Goal: Task Accomplishment & Management: Understand process/instructions

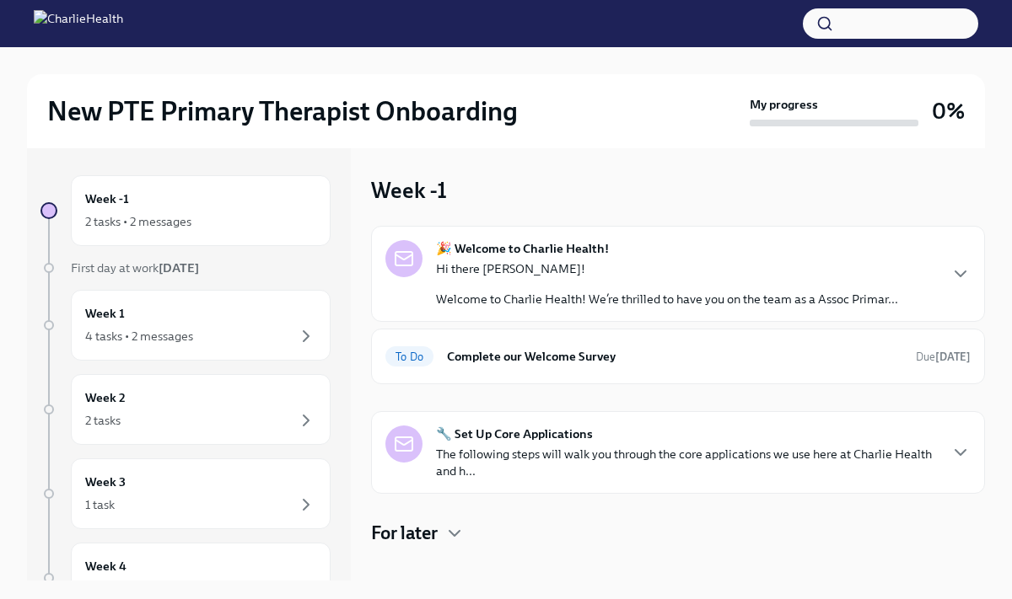
click at [689, 459] on p "The following steps will walk you through the core applications we use here at …" at bounding box center [686, 463] width 501 height 34
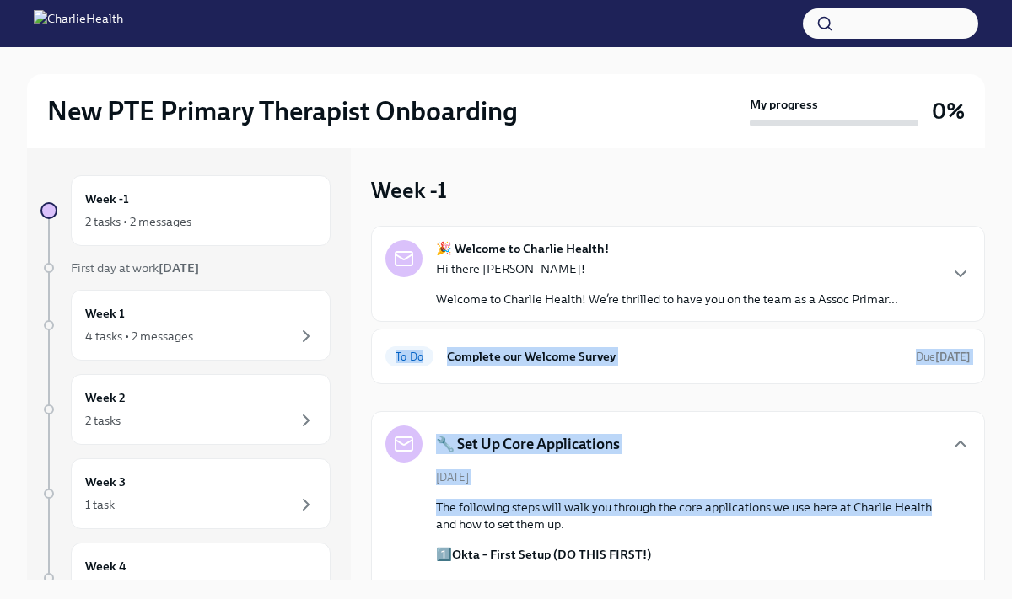
drag, startPoint x: 995, startPoint y: 336, endPoint x: 969, endPoint y: 510, distance: 176.3
click at [969, 510] on div "New PTE Primary Therapist Onboarding My progress 0% Week -1 2 tasks • 2 message…" at bounding box center [506, 444] width 1012 height 794
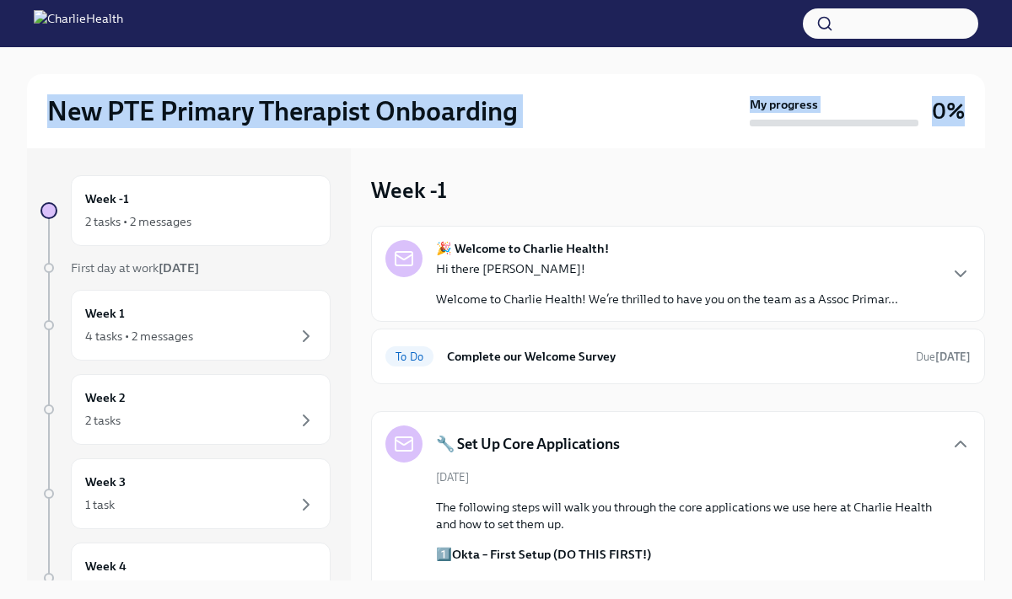
drag, startPoint x: 996, startPoint y: 73, endPoint x: 998, endPoint y: 121, distance: 48.1
click at [999, 125] on div "New PTE Primary Therapist Onboarding My progress 0% Week -1 2 tasks • 2 message…" at bounding box center [506, 444] width 1012 height 794
click at [998, 121] on div "New PTE Primary Therapist Onboarding My progress 0% Week -1 2 tasks • 2 message…" at bounding box center [506, 444] width 1012 height 794
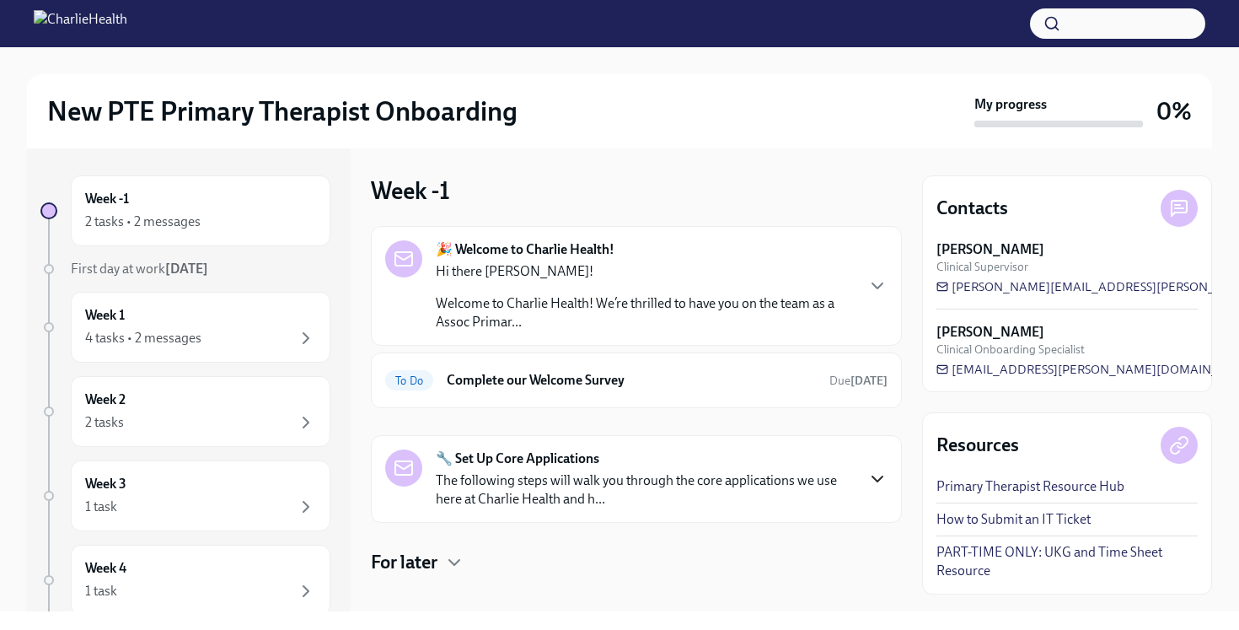
click at [883, 472] on icon "button" at bounding box center [877, 479] width 20 height 20
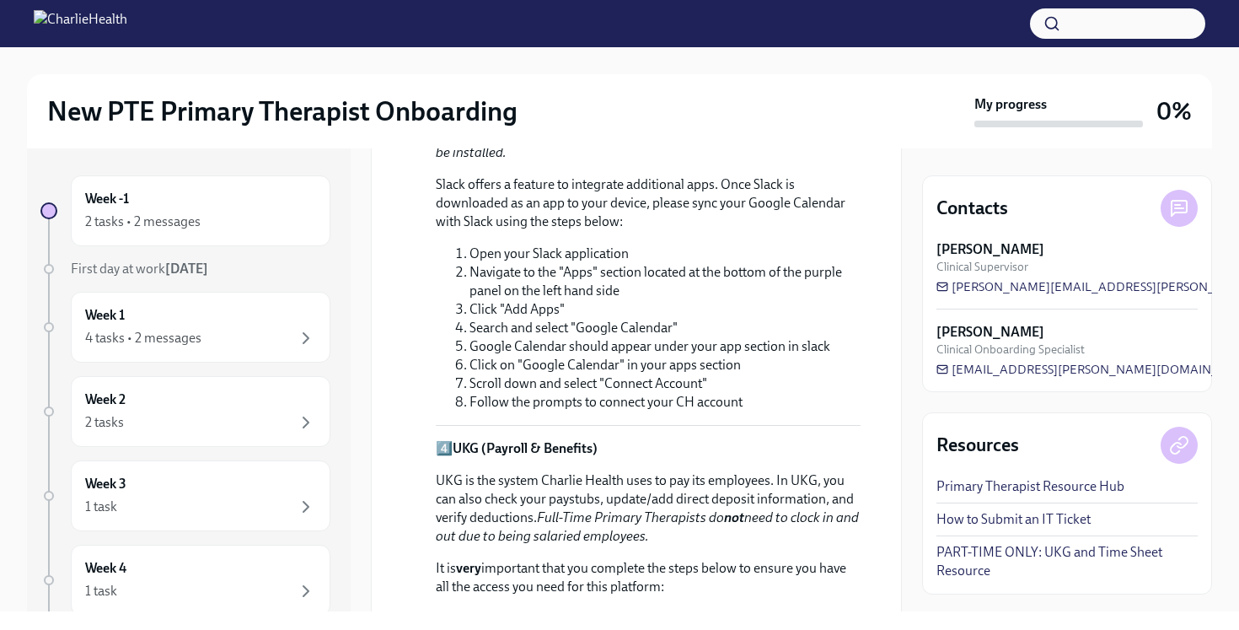
scroll to position [1255, 0]
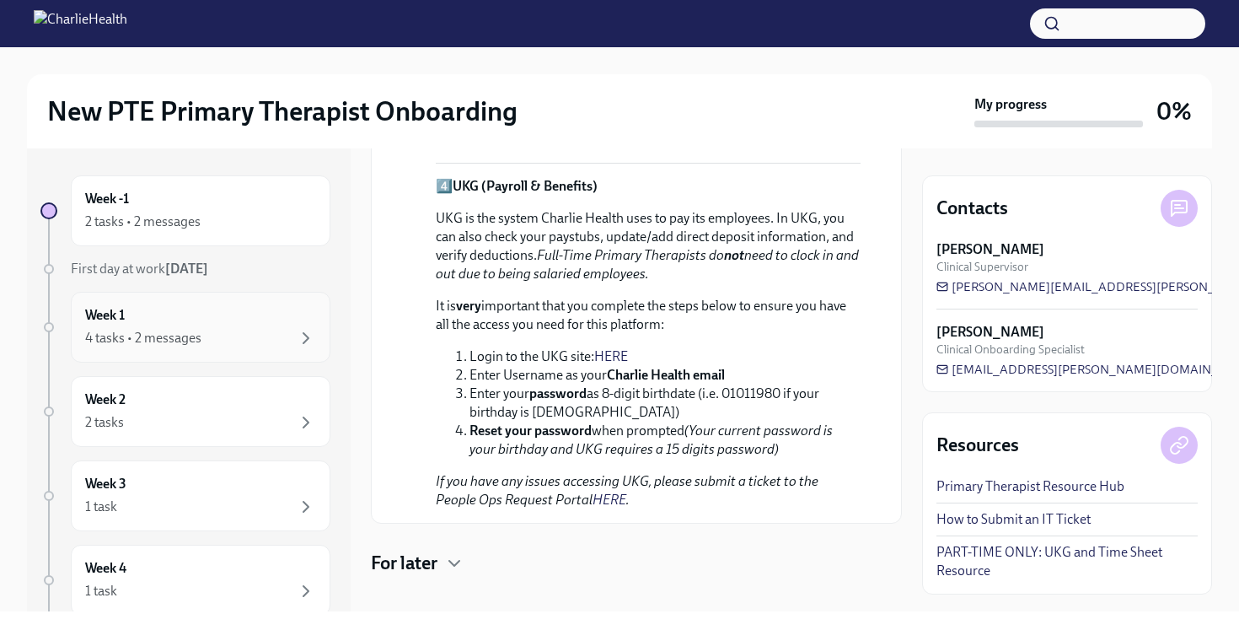
click at [293, 318] on div "Week 1 4 tasks • 2 messages" at bounding box center [200, 327] width 231 height 42
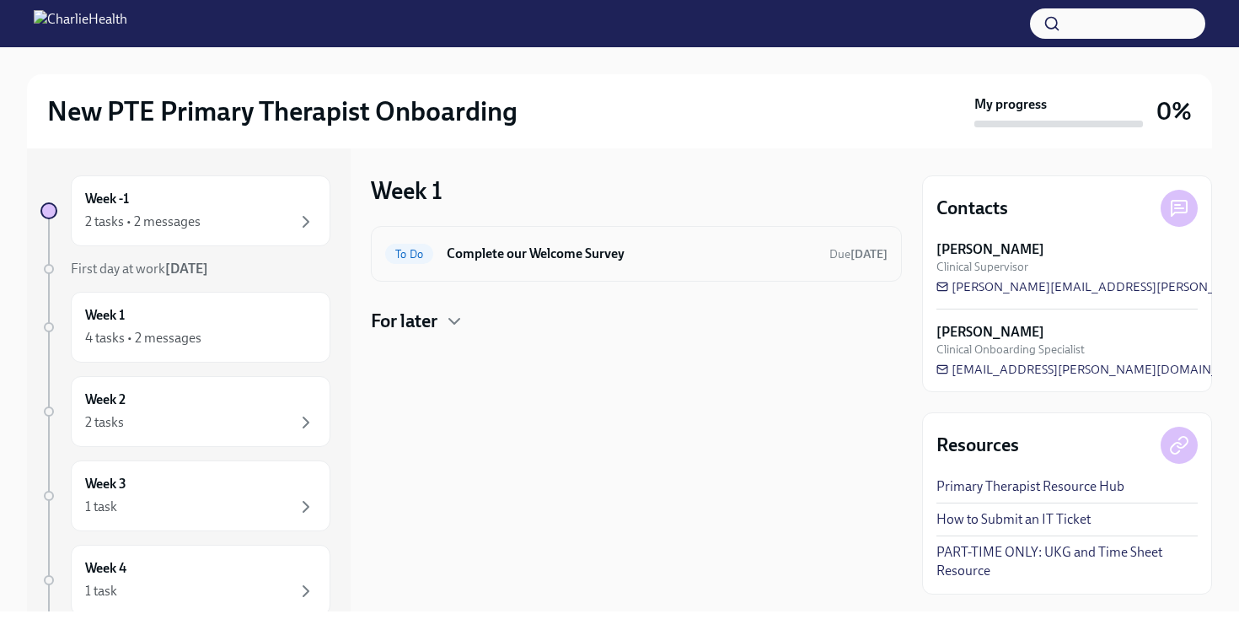
click at [484, 266] on div "To Do Complete our Welcome Survey Due [DATE]" at bounding box center [636, 253] width 502 height 27
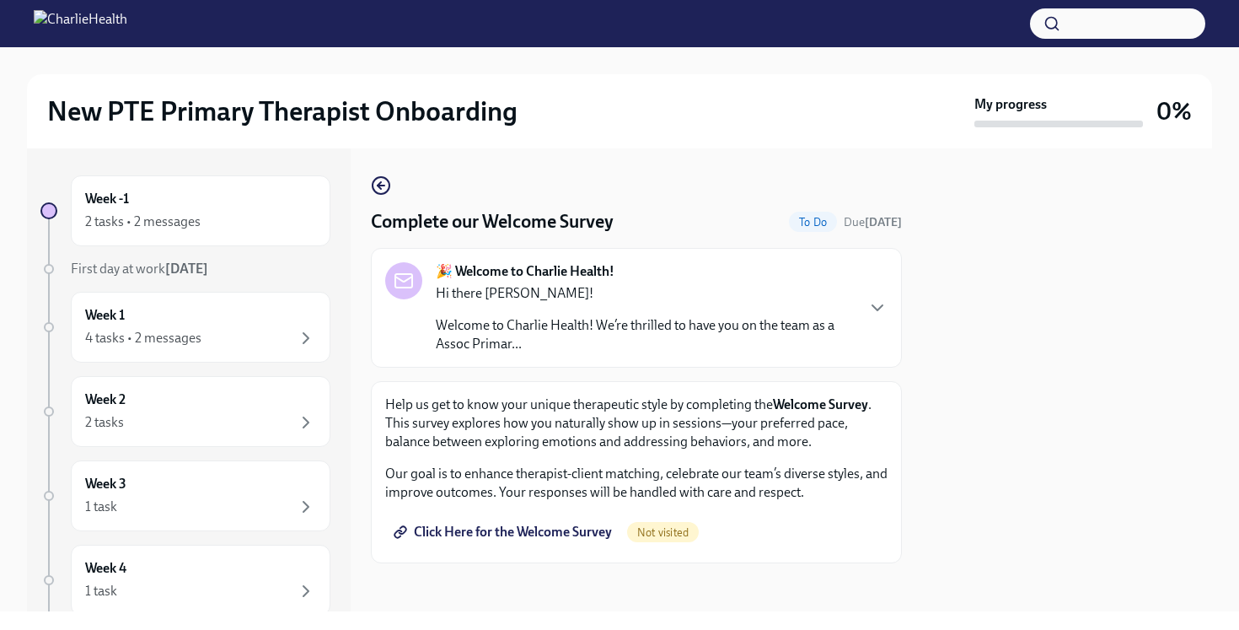
click at [569, 528] on span "Click Here for the Welcome Survey" at bounding box center [504, 532] width 215 height 17
click at [443, 331] on p "Welcome to Charlie Health! We’re thrilled to have you on the team as a Assoc Pr…" at bounding box center [645, 336] width 418 height 37
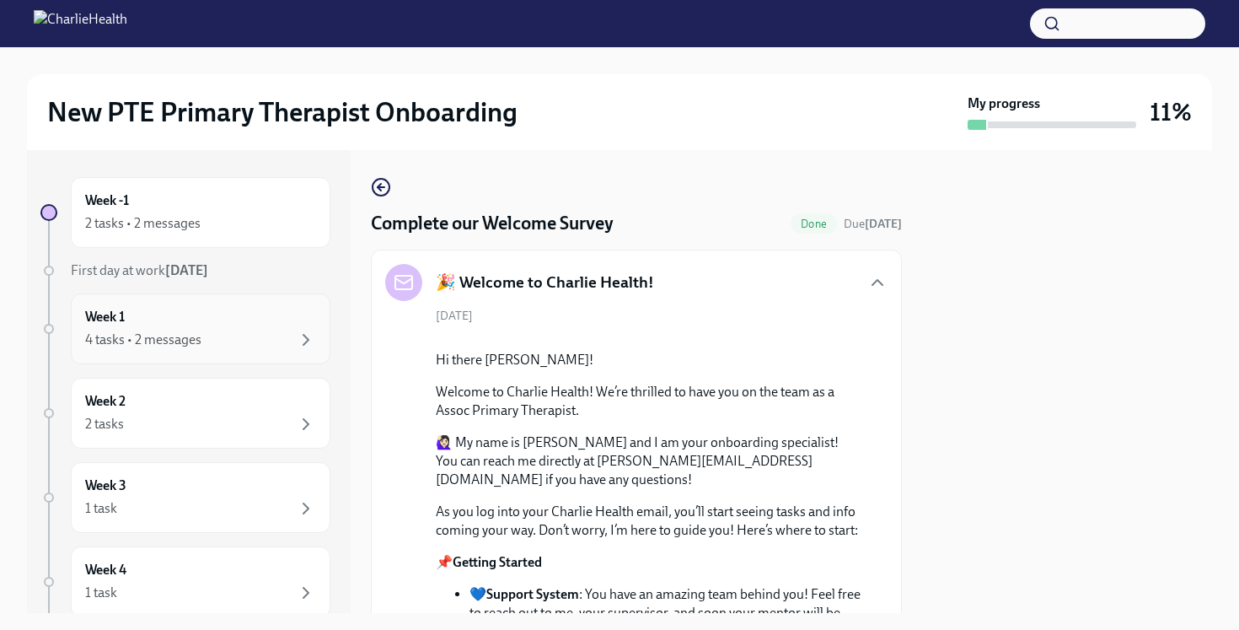
click at [291, 328] on div "Week 1 4 tasks • 2 messages" at bounding box center [200, 329] width 231 height 42
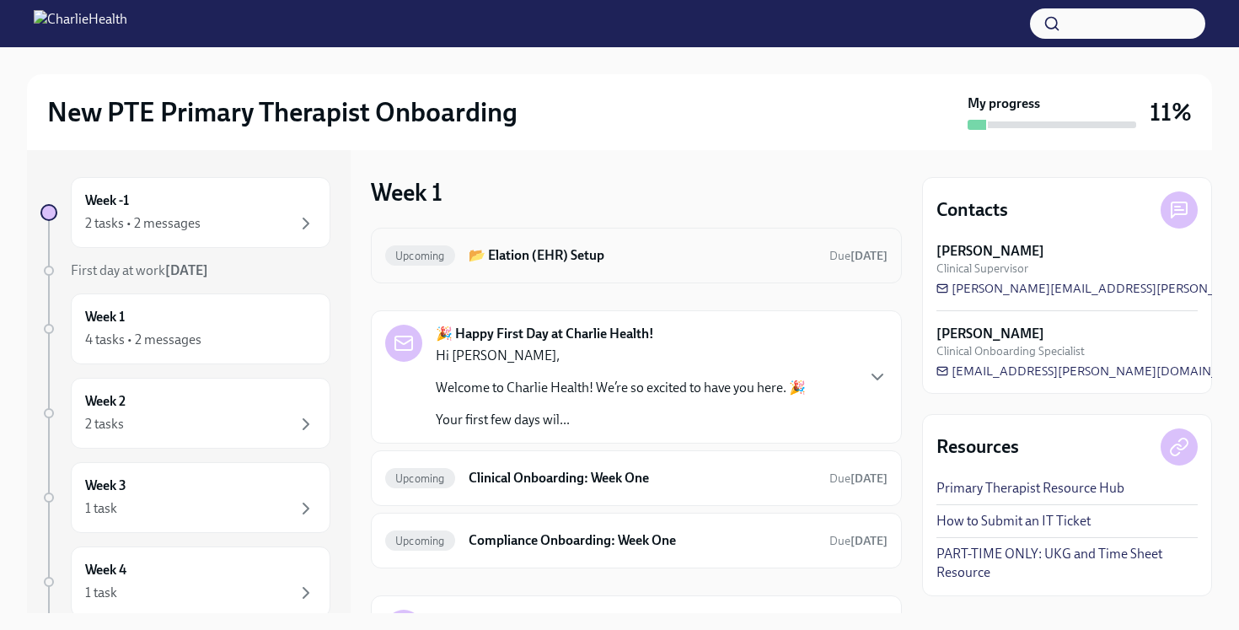
click at [449, 264] on div "Upcoming 📂 Elation (EHR) Setup Due [DATE]" at bounding box center [636, 255] width 502 height 27
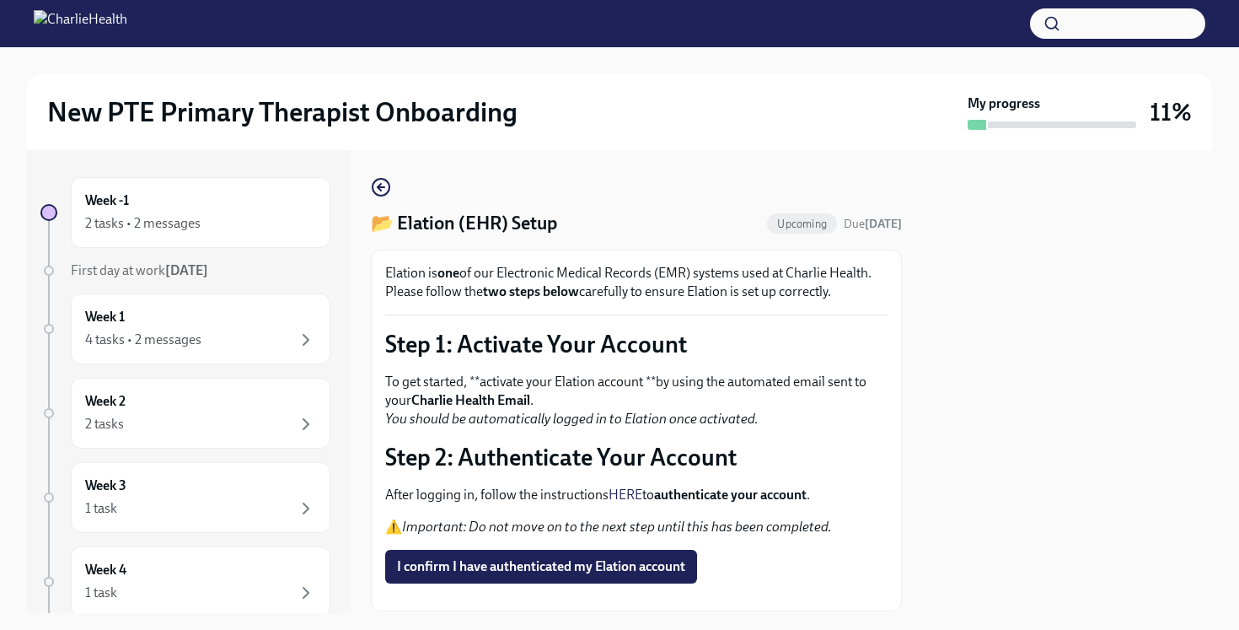
click at [623, 489] on link "HERE" at bounding box center [626, 494] width 34 height 16
click at [524, 568] on span "I confirm I have authenticated my Elation account" at bounding box center [541, 566] width 288 height 17
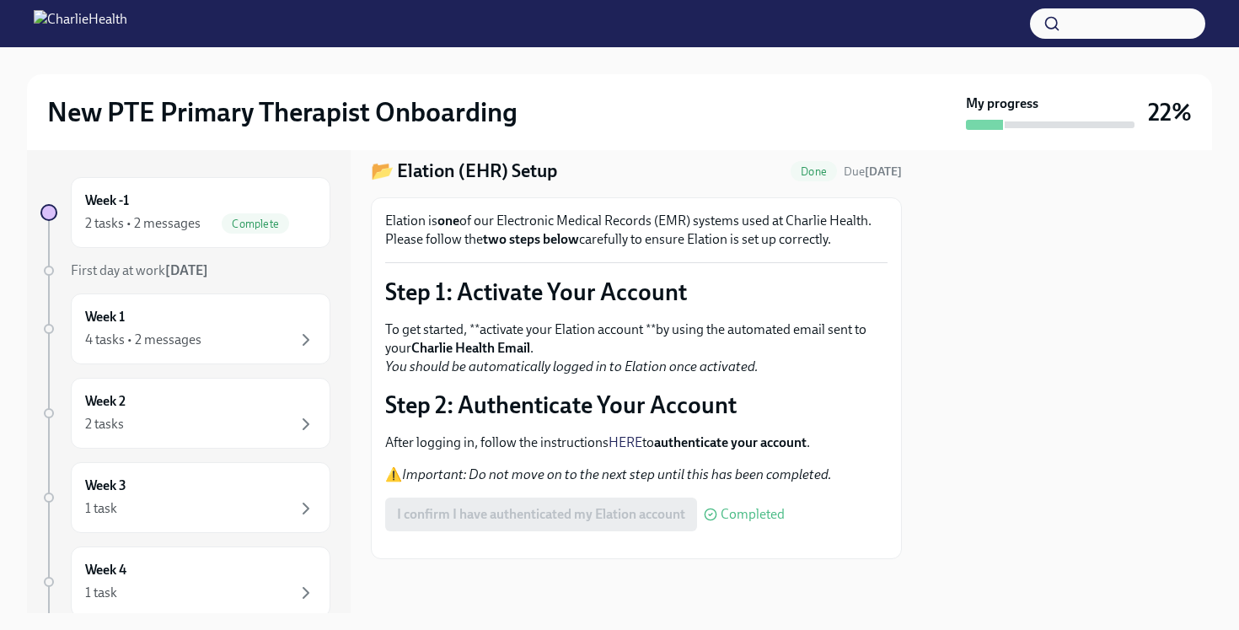
scroll to position [93, 0]
click at [565, 545] on button "Zoom image" at bounding box center [636, 545] width 502 height 0
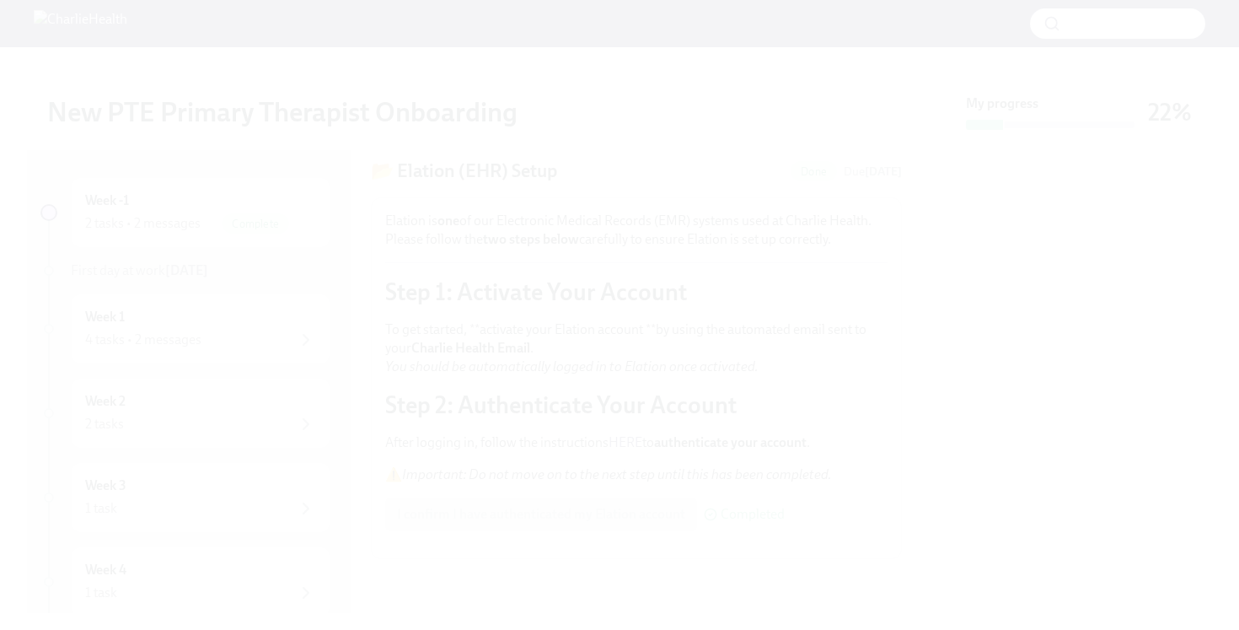
click at [518, 444] on button "Unzoom image" at bounding box center [619, 315] width 1239 height 630
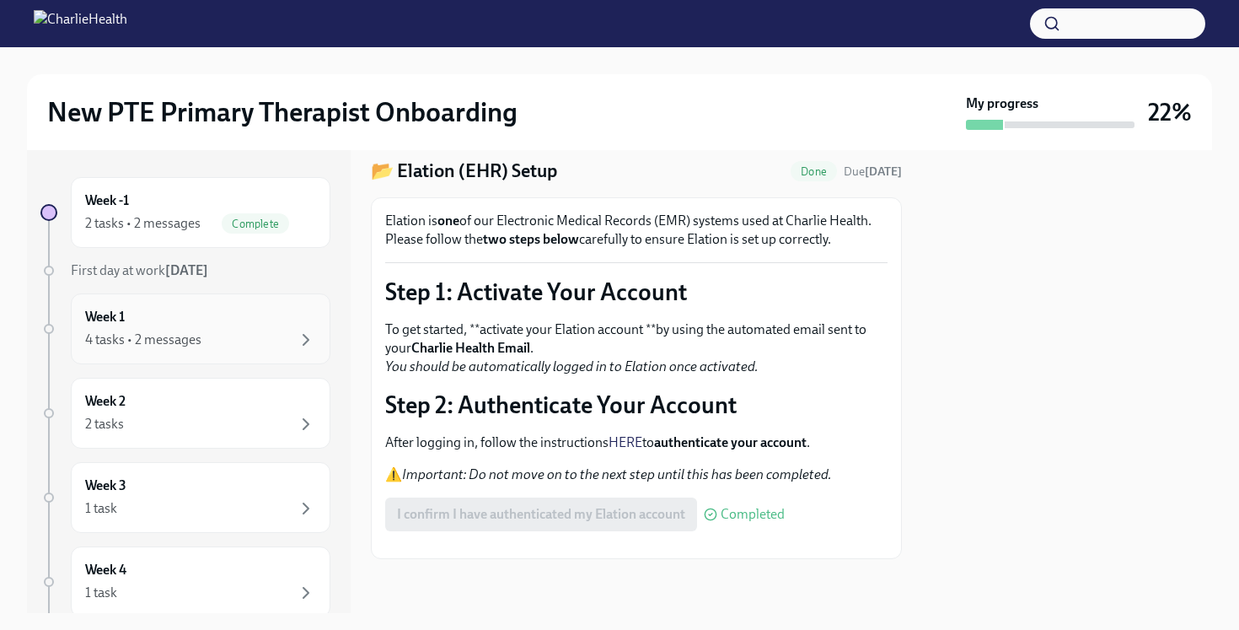
click at [227, 333] on div "4 tasks • 2 messages" at bounding box center [200, 340] width 231 height 20
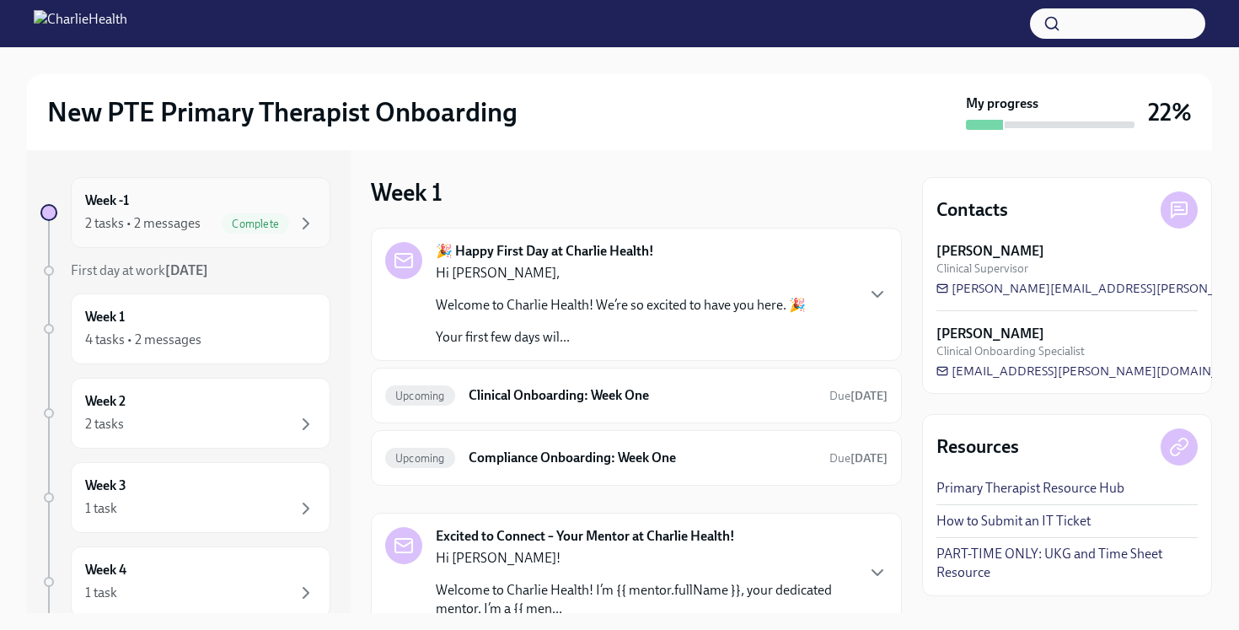
click at [271, 222] on span "Complete" at bounding box center [255, 223] width 67 height 13
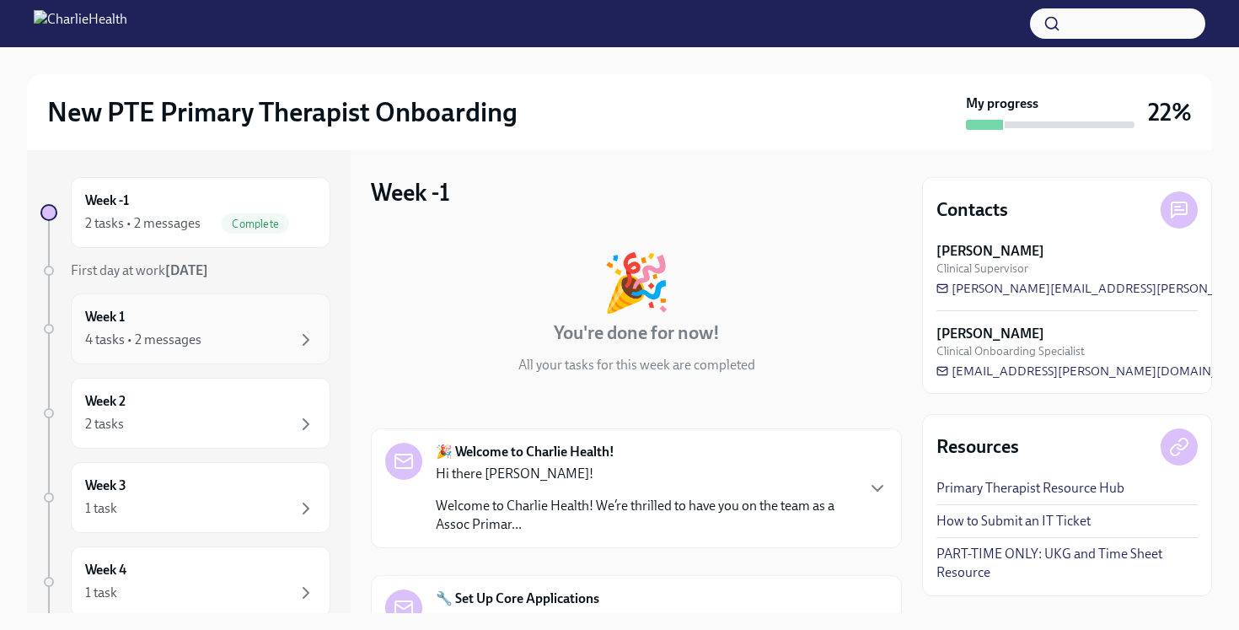
click at [236, 333] on div "4 tasks • 2 messages" at bounding box center [200, 340] width 231 height 20
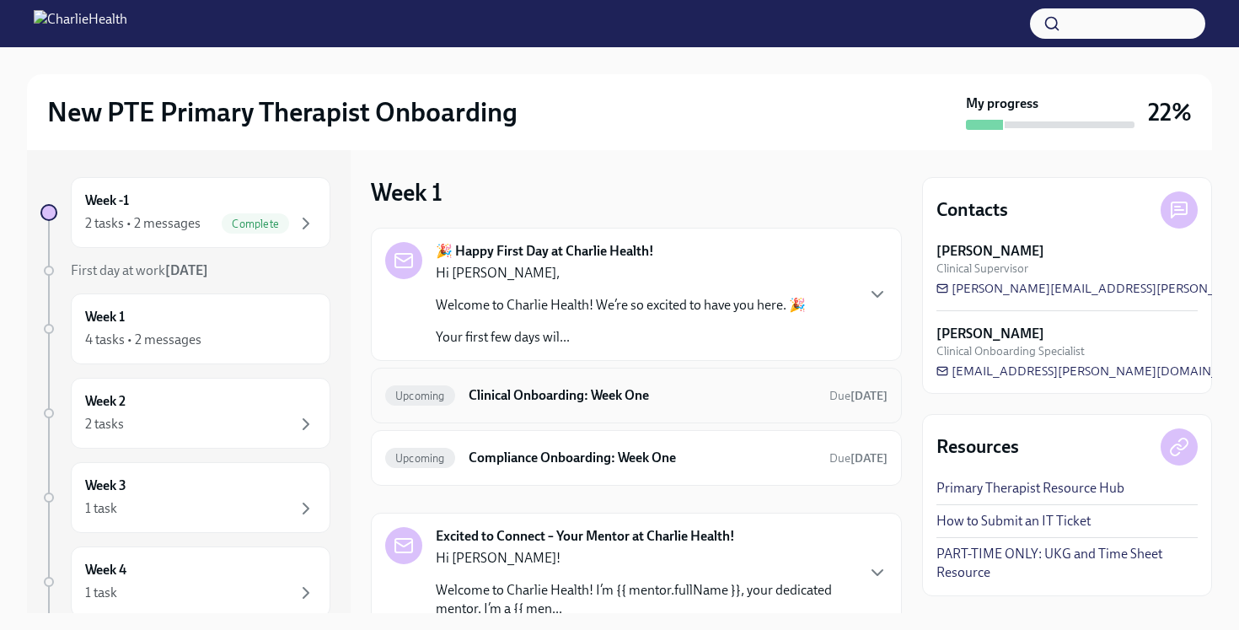
click at [560, 396] on h6 "Clinical Onboarding: Week One" at bounding box center [642, 395] width 347 height 19
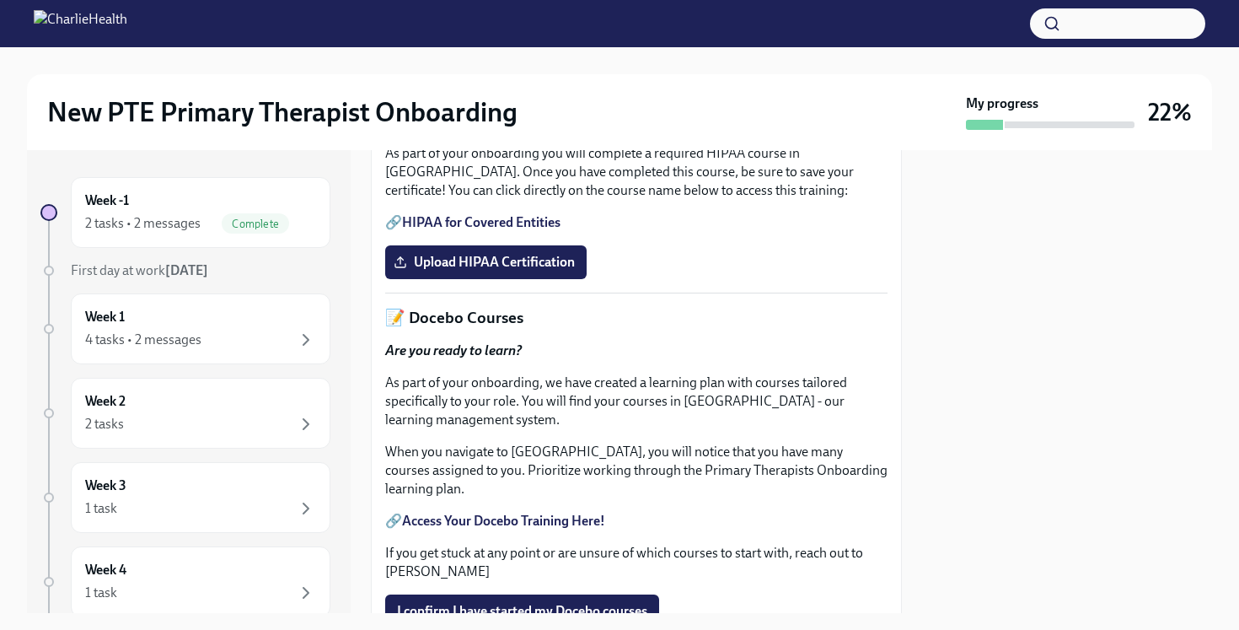
scroll to position [540, 0]
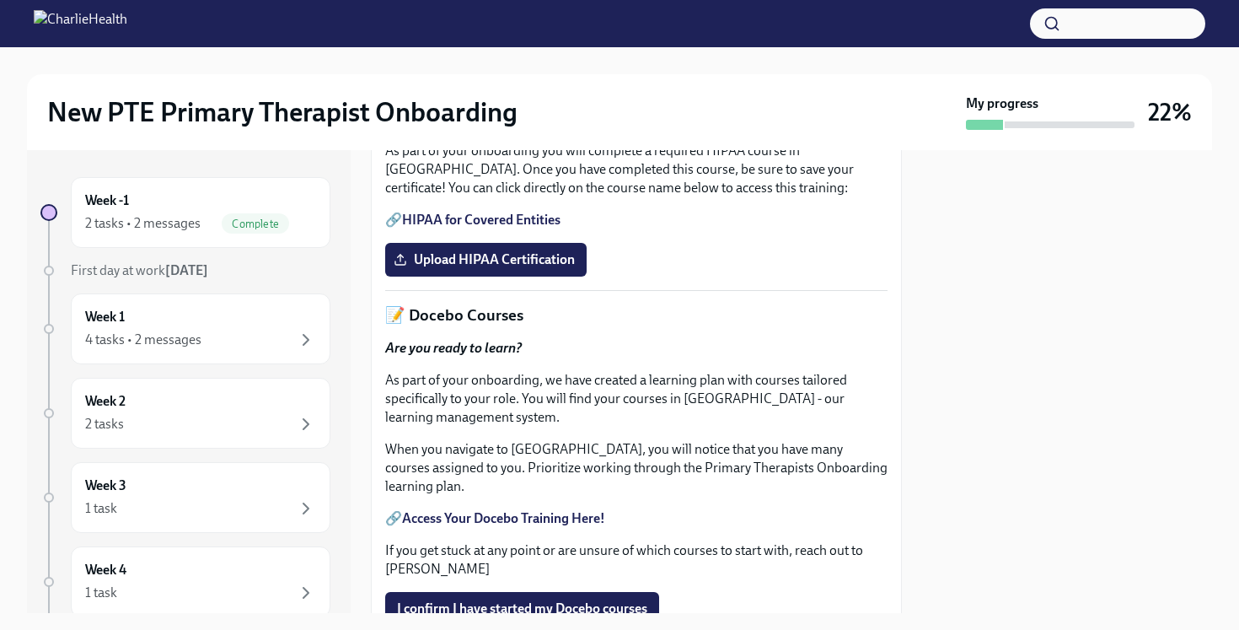
click at [537, 228] on link "HIPAA for Covered Entities" at bounding box center [481, 220] width 158 height 16
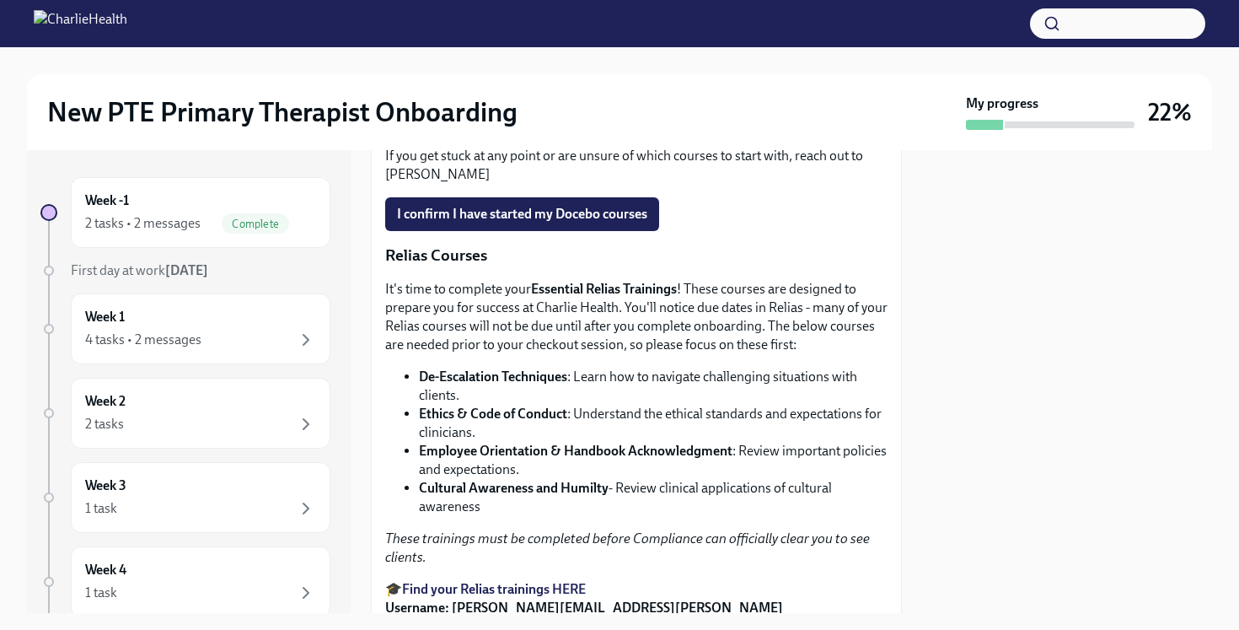
scroll to position [932, 0]
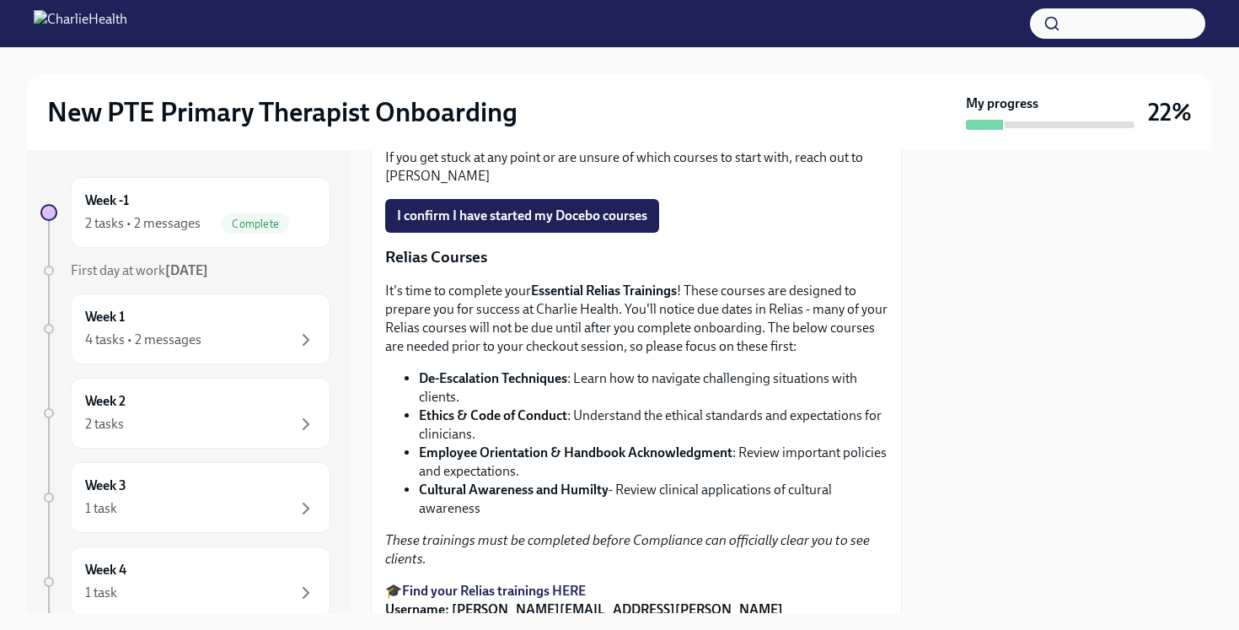
click at [559, 133] on strong "Access Your Docebo Training Here!" at bounding box center [503, 125] width 203 height 16
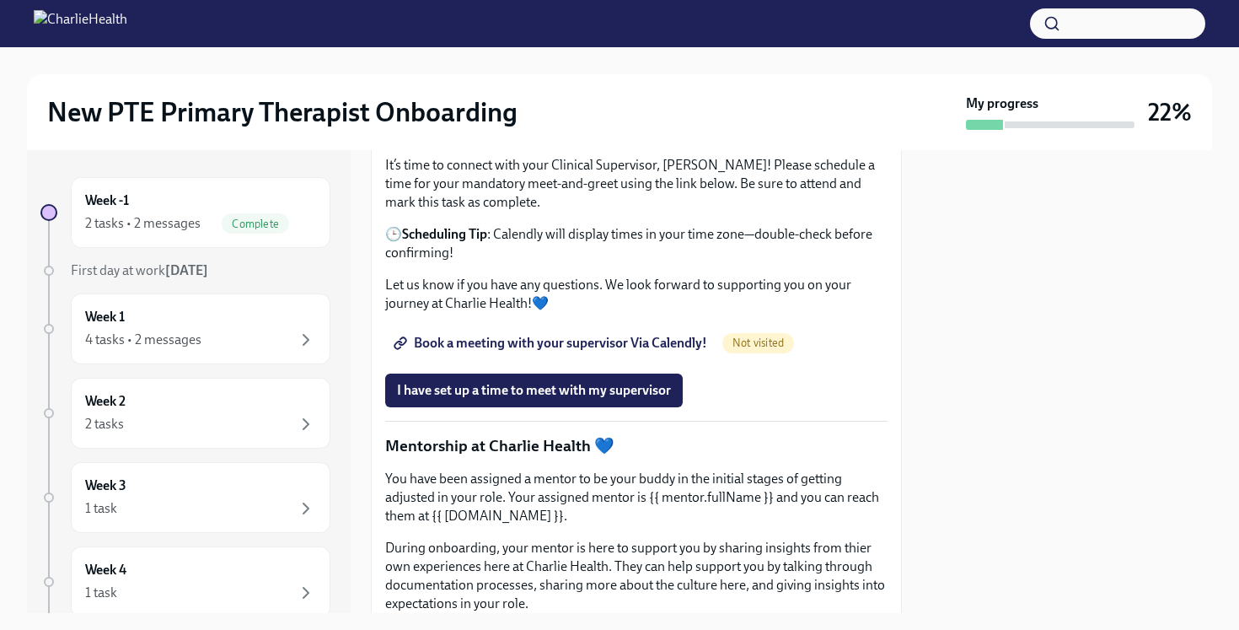
scroll to position [1540, 0]
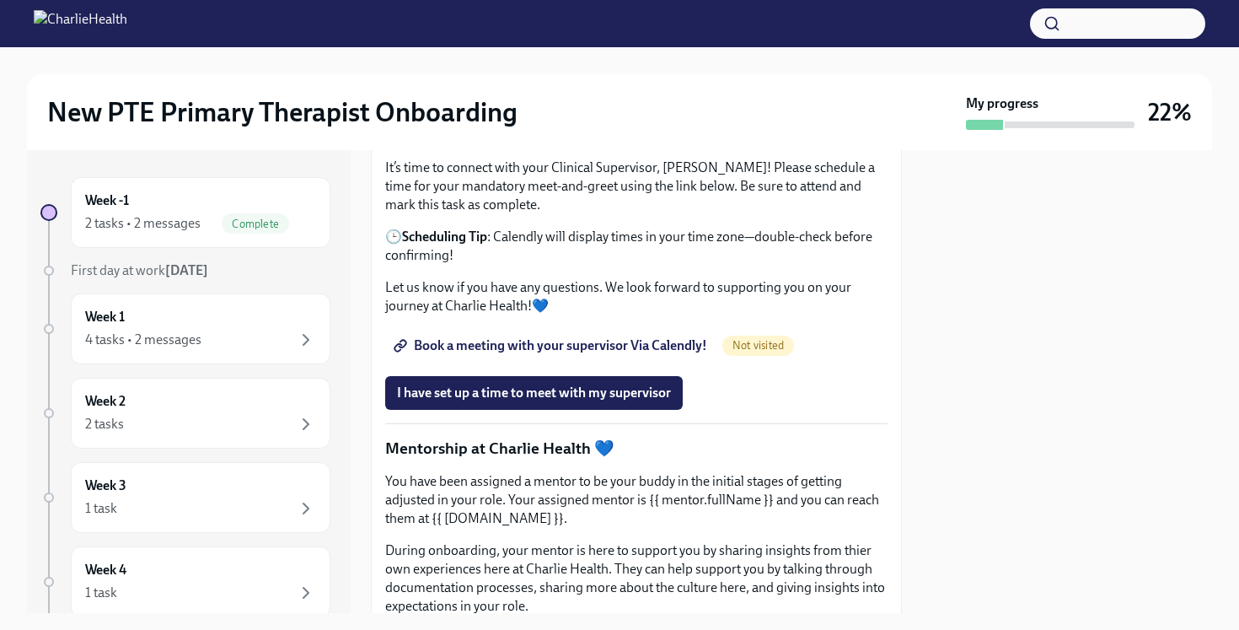
click at [513, 354] on span "Book a meeting with your supervisor Via Calendly!" at bounding box center [552, 345] width 310 height 17
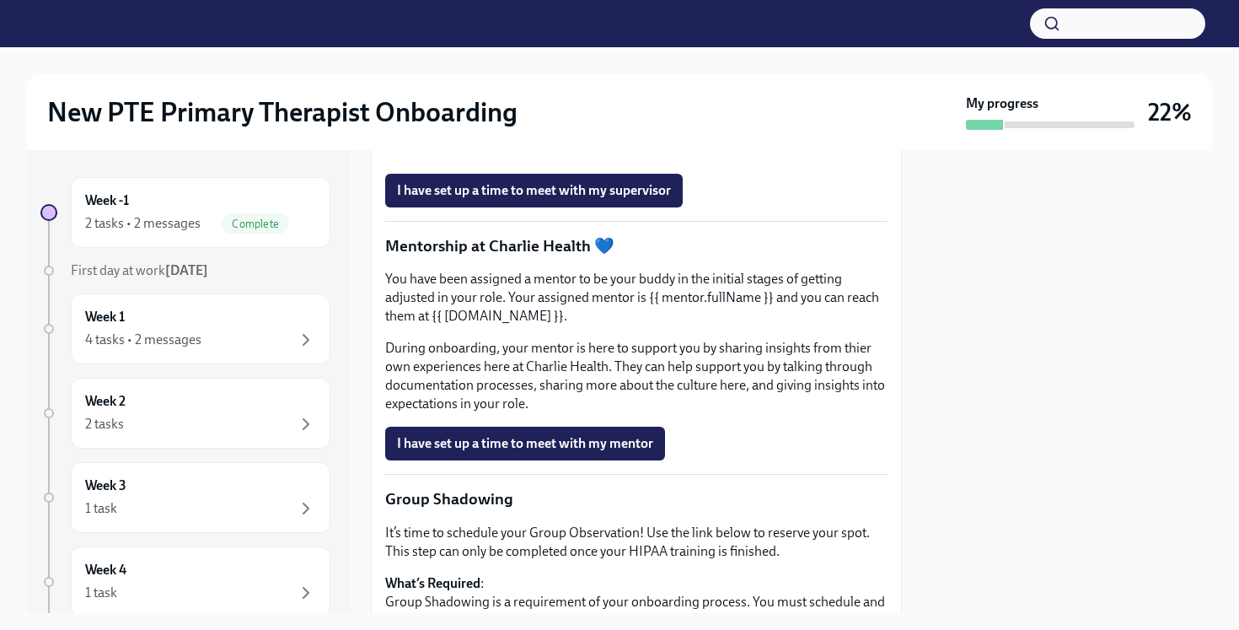
scroll to position [1748, 0]
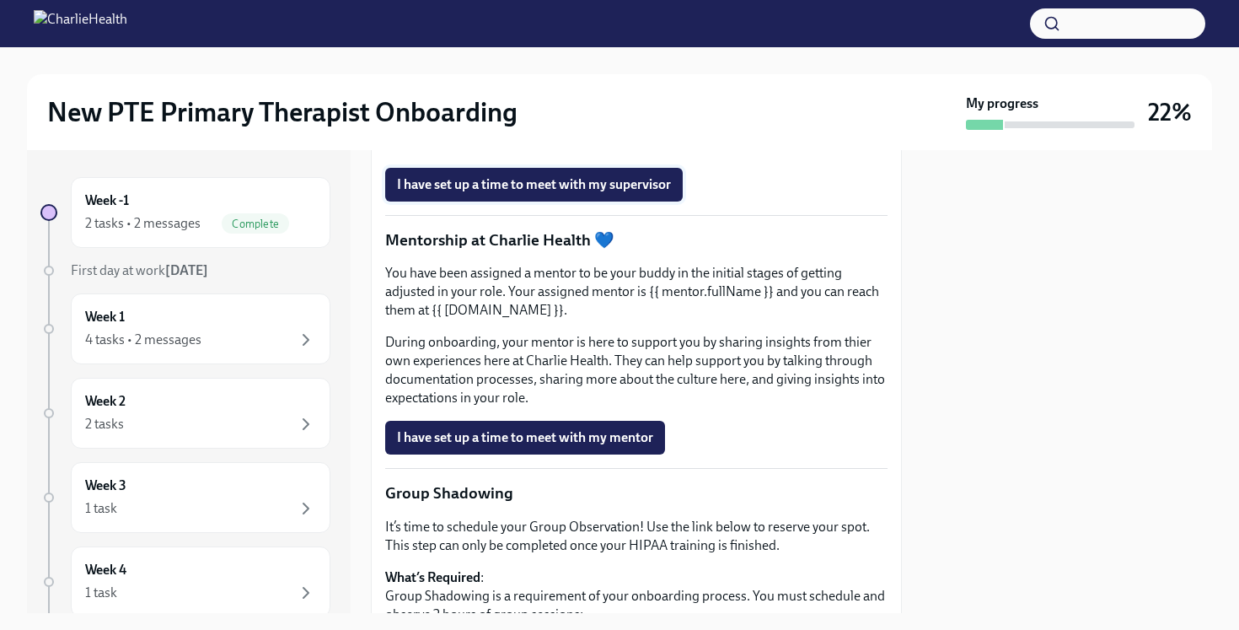
click at [612, 193] on span "I have set up a time to meet with my supervisor" at bounding box center [534, 184] width 274 height 17
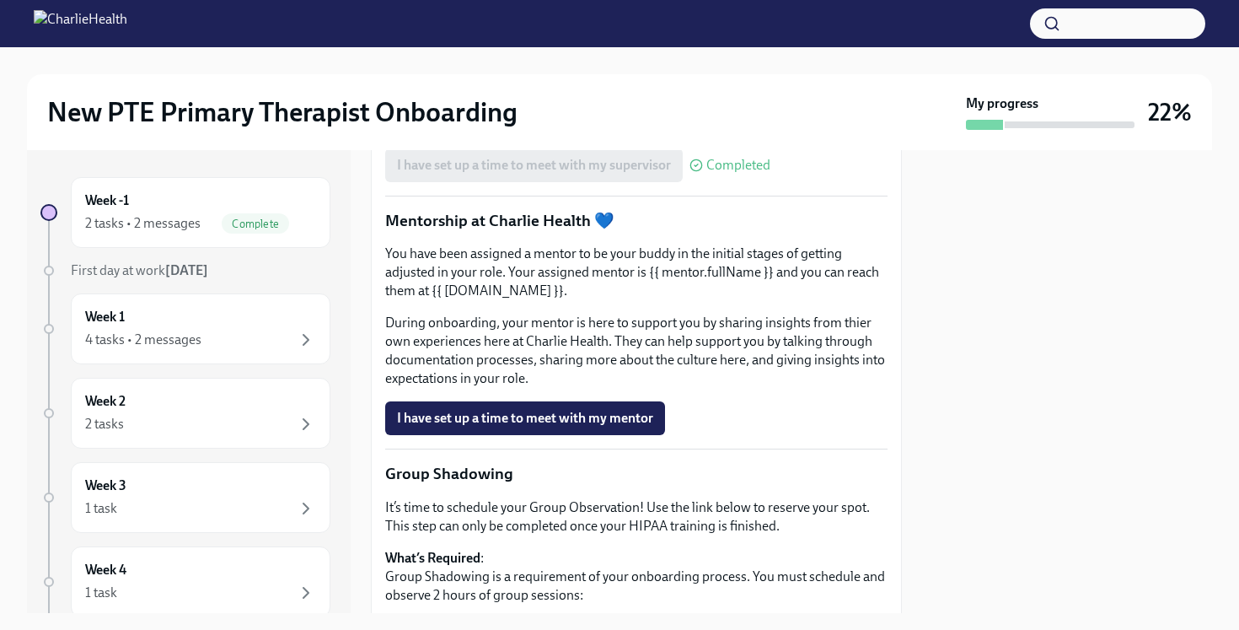
scroll to position [1777, 0]
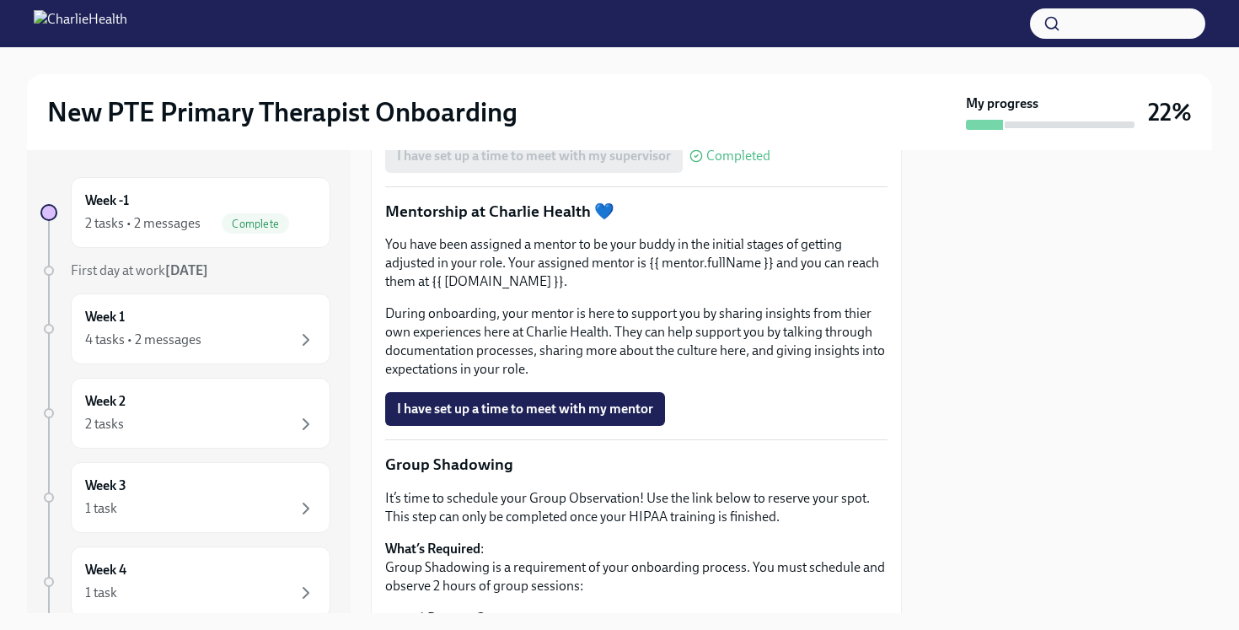
click at [724, 291] on p "You have been assigned a mentor to be your buddy in the initial stages of getti…" at bounding box center [636, 263] width 502 height 56
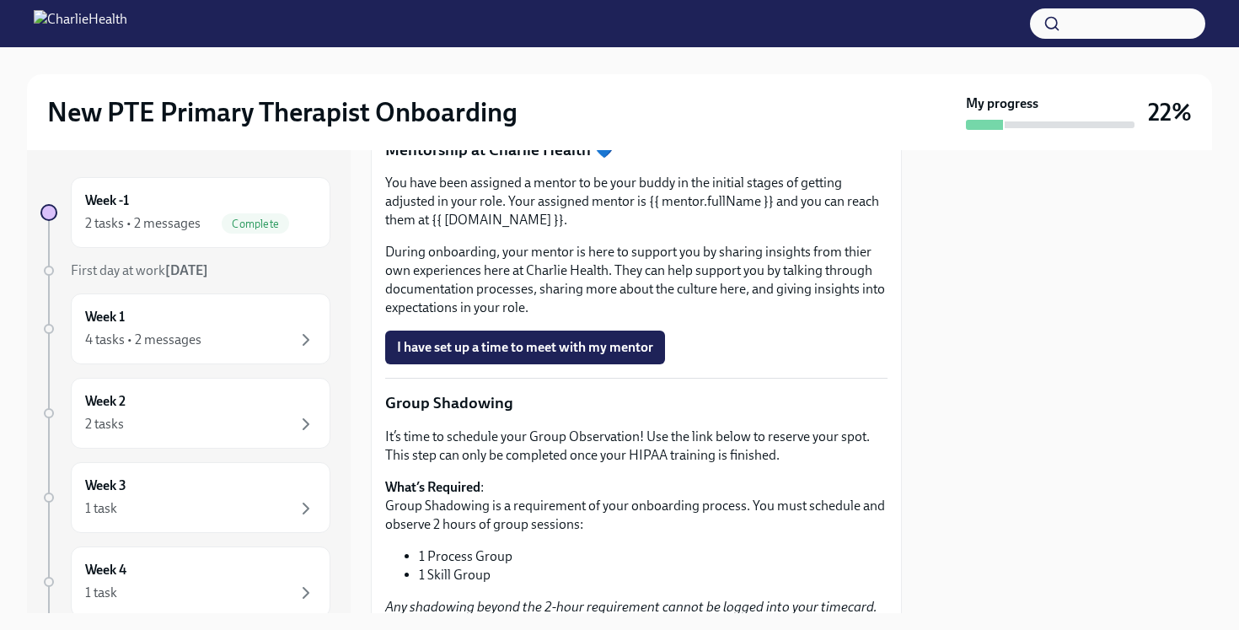
scroll to position [1842, 0]
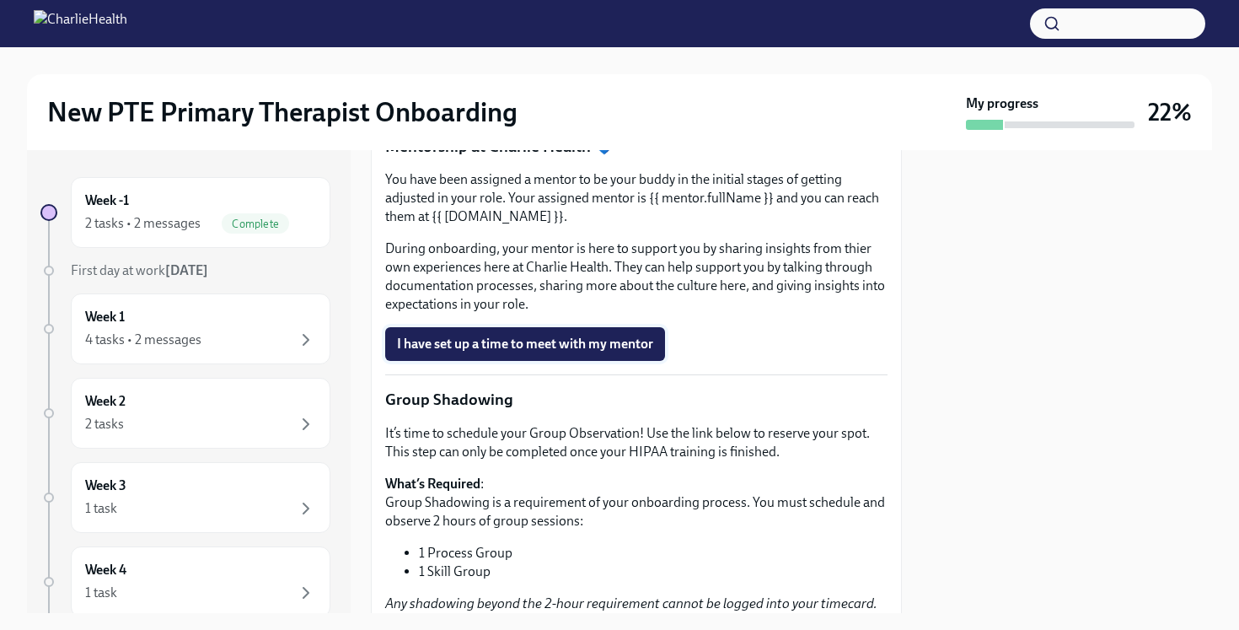
click at [631, 361] on button "I have set up a time to meet with my mentor" at bounding box center [525, 344] width 280 height 34
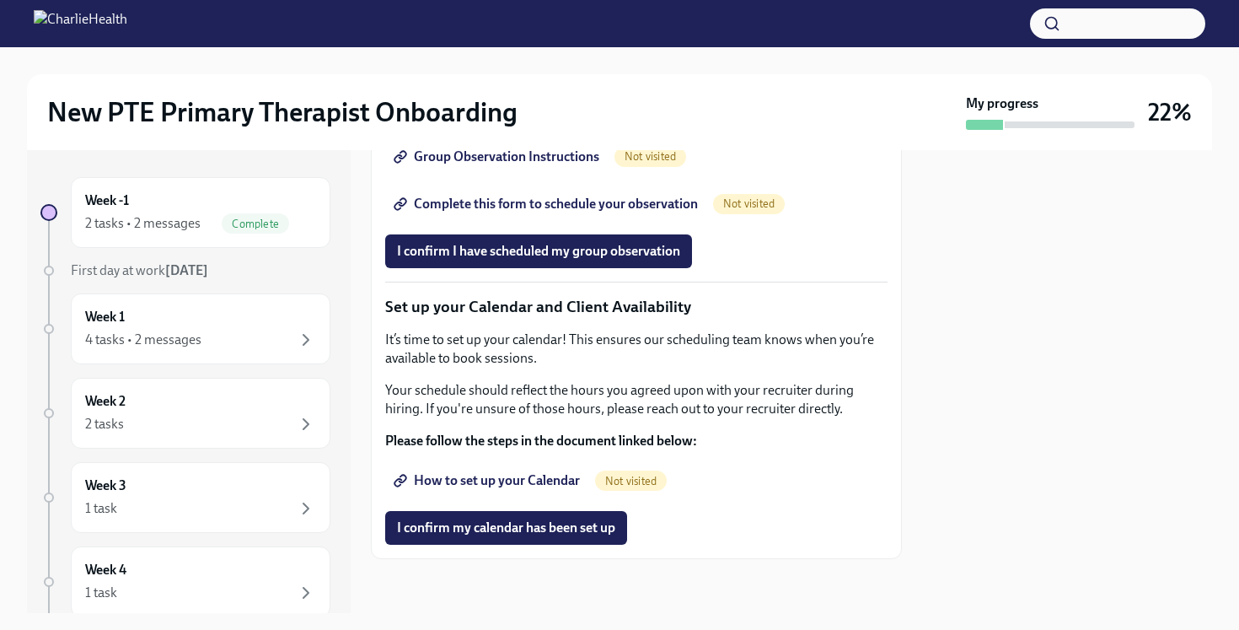
scroll to position [2673, 0]
drag, startPoint x: 565, startPoint y: 534, endPoint x: 628, endPoint y: 400, distance: 147.4
click at [541, 483] on span "How to set up your Calendar" at bounding box center [488, 480] width 183 height 17
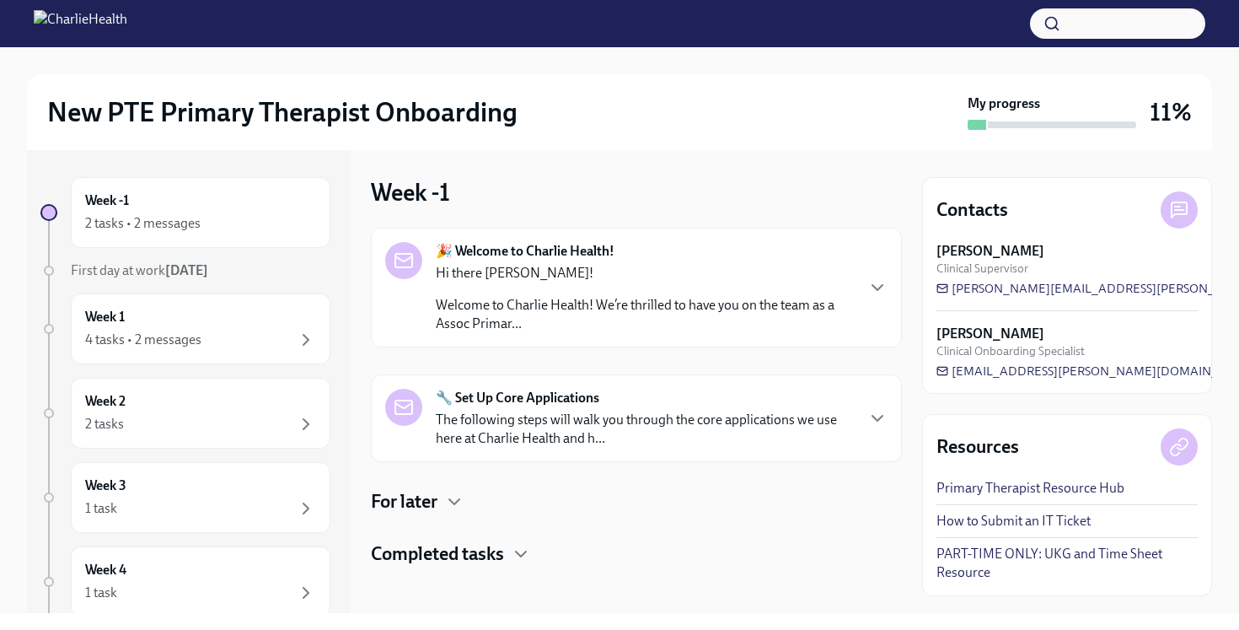
click at [569, 403] on strong "🔧 Set Up Core Applications" at bounding box center [518, 398] width 164 height 19
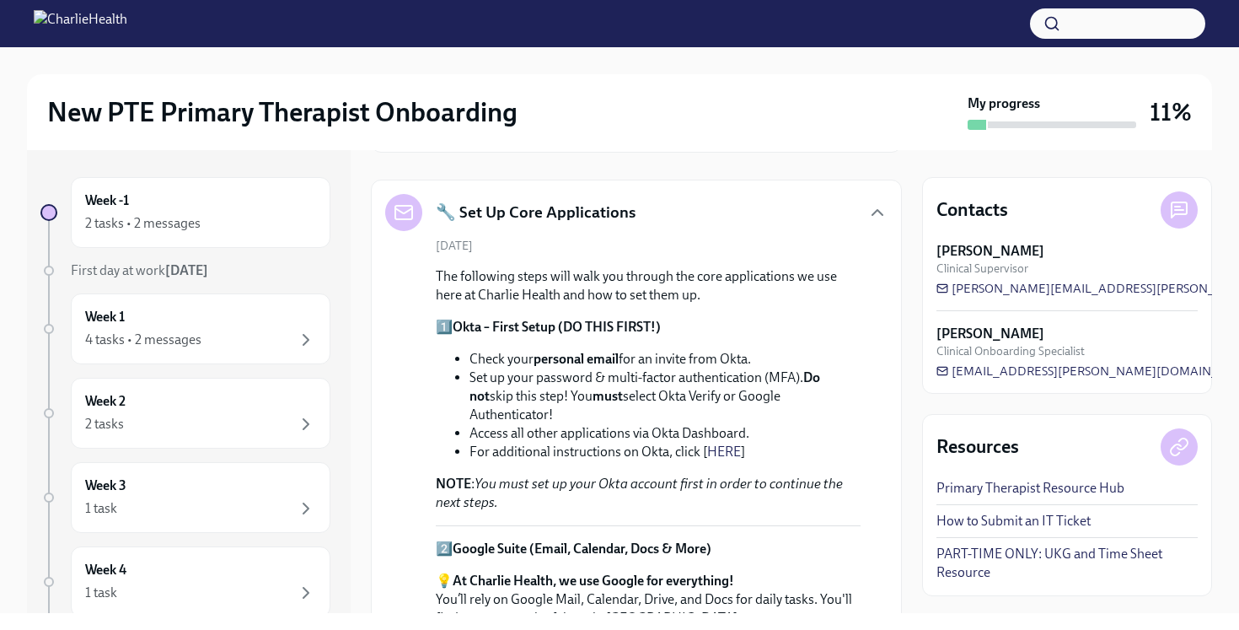
scroll to position [198, 0]
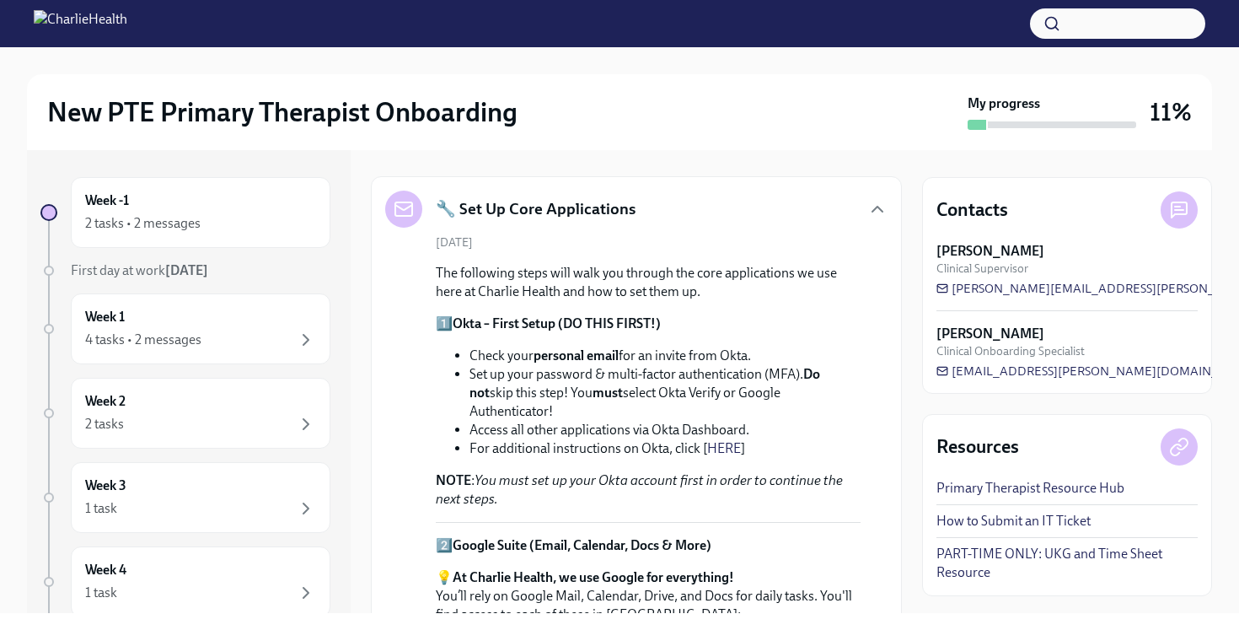
click at [594, 389] on strong "must" at bounding box center [608, 392] width 30 height 16
click at [571, 383] on li "Set up your password & multi-factor authentication (MFA). Do not skip this step…" at bounding box center [665, 393] width 391 height 56
click at [682, 400] on li "Set up your password & multi-factor authentication (MFA). Do not skip this step…" at bounding box center [665, 393] width 391 height 56
click at [701, 421] on li "Access all other applications via Okta Dashboard." at bounding box center [665, 430] width 391 height 19
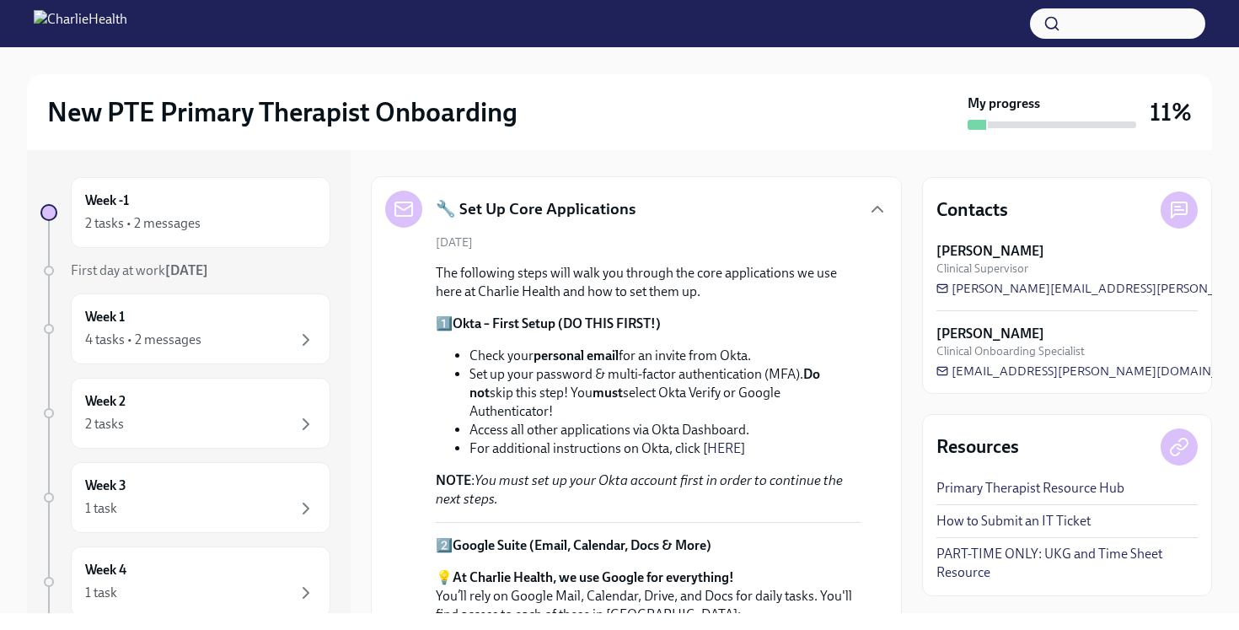
click at [687, 421] on li "Access all other applications via Okta Dashboard." at bounding box center [665, 430] width 391 height 19
click at [274, 219] on div "2 tasks • 2 messages" at bounding box center [200, 223] width 231 height 20
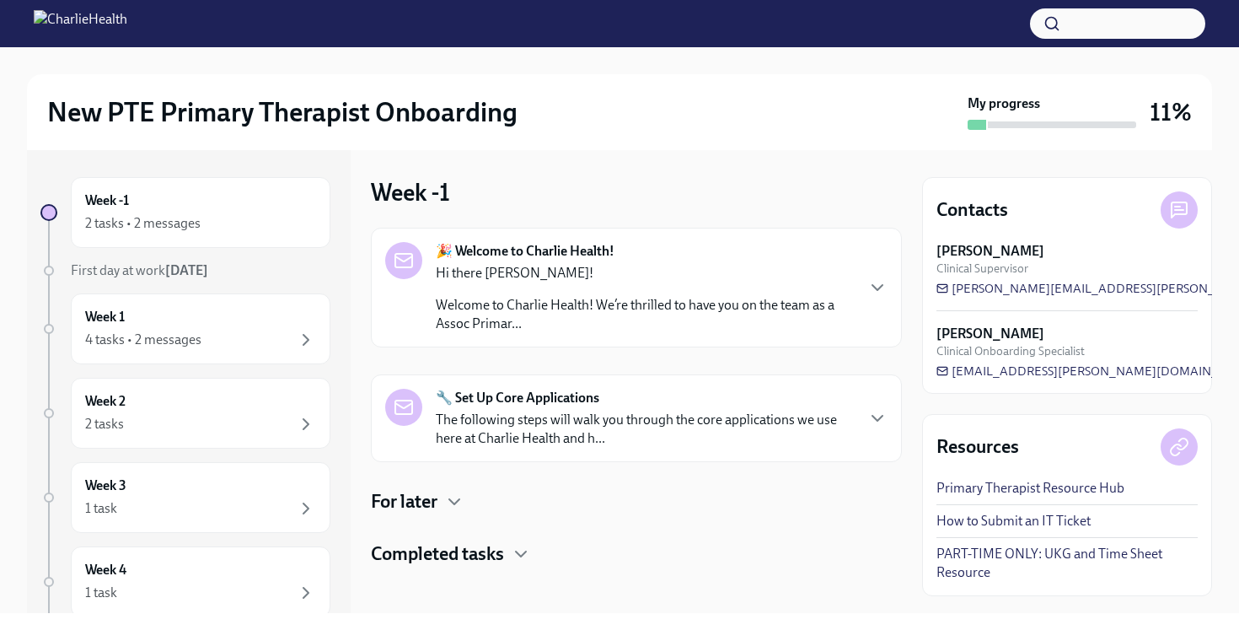
click at [526, 375] on div "🔧 Set Up Core Applications The following steps will walk you through the core a…" at bounding box center [636, 418] width 531 height 88
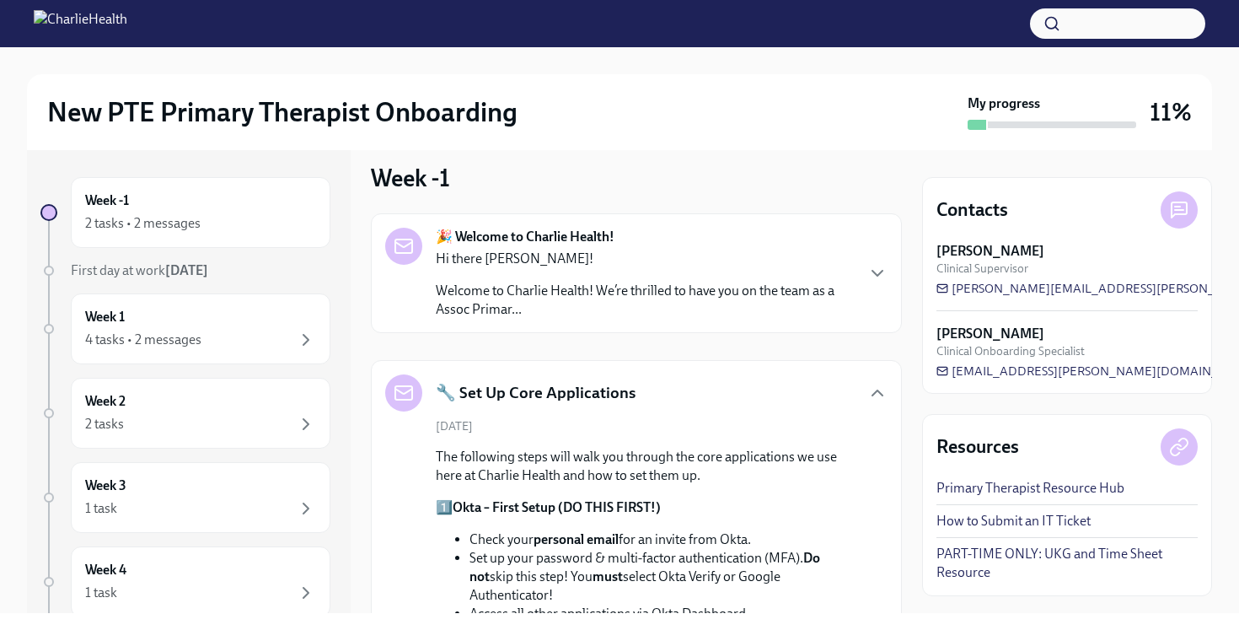
scroll to position [15, 0]
click at [587, 554] on li "Set up your password & multi-factor authentication (MFA). Do not skip this step…" at bounding box center [665, 576] width 391 height 56
click at [243, 303] on div "Week 1 4 tasks • 2 messages" at bounding box center [201, 328] width 260 height 71
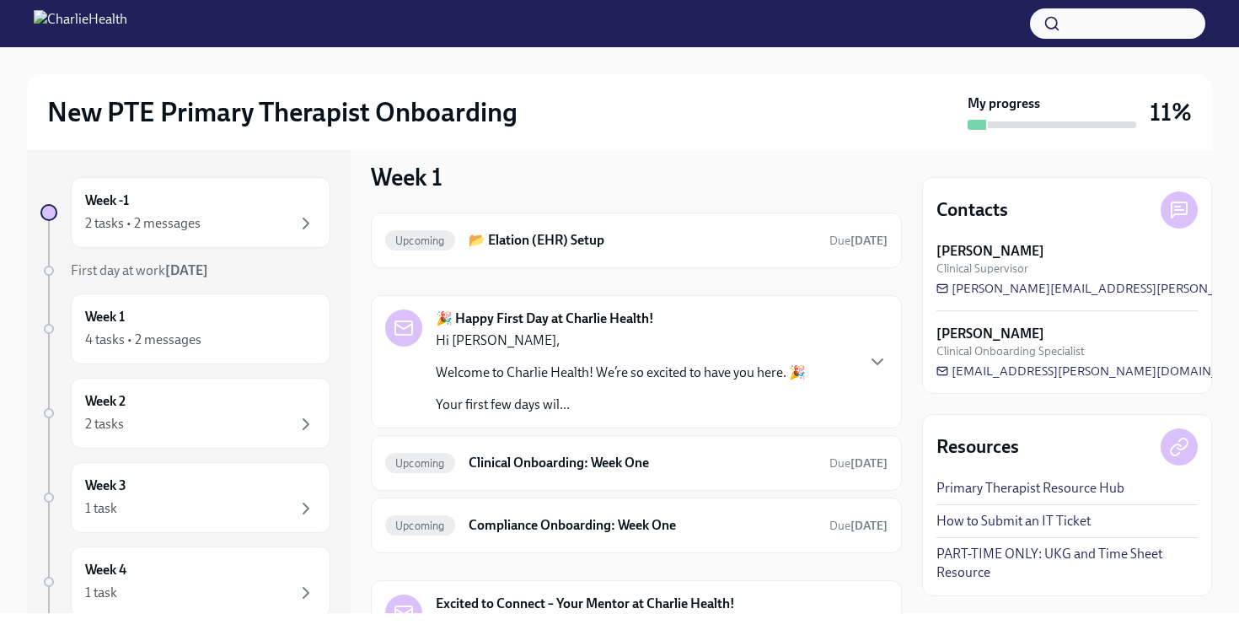
click at [556, 269] on div "Upcoming 📂 Elation (EHR) Setup Due [DATE] 🎉 Happy First Day at Charlie Health! …" at bounding box center [636, 455] width 531 height 487
click at [558, 251] on div "Upcoming 📂 Elation (EHR) Setup Due [DATE]" at bounding box center [636, 240] width 502 height 27
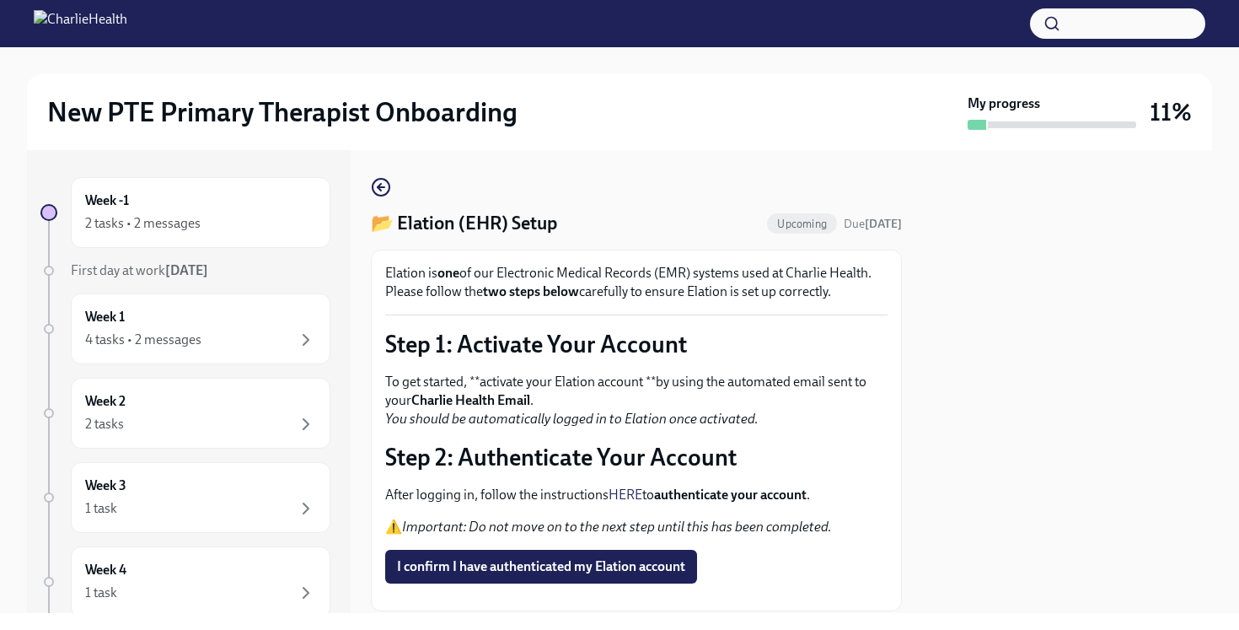
click at [623, 493] on link "HERE" at bounding box center [626, 494] width 34 height 16
